Goal: Find specific page/section: Find specific page/section

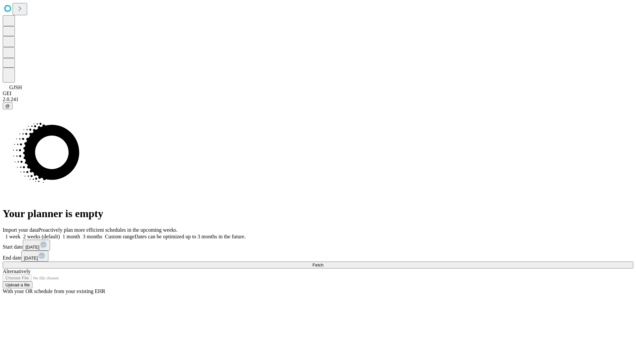
click at [323, 262] on span "Fetch" at bounding box center [317, 264] width 11 height 5
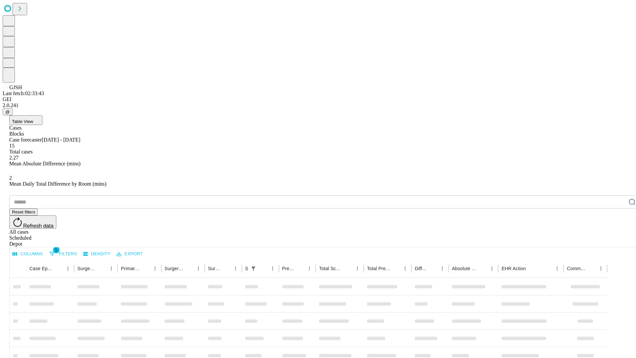
click at [619, 241] on div "Depot" at bounding box center [324, 244] width 631 height 6
